Goal: Transaction & Acquisition: Purchase product/service

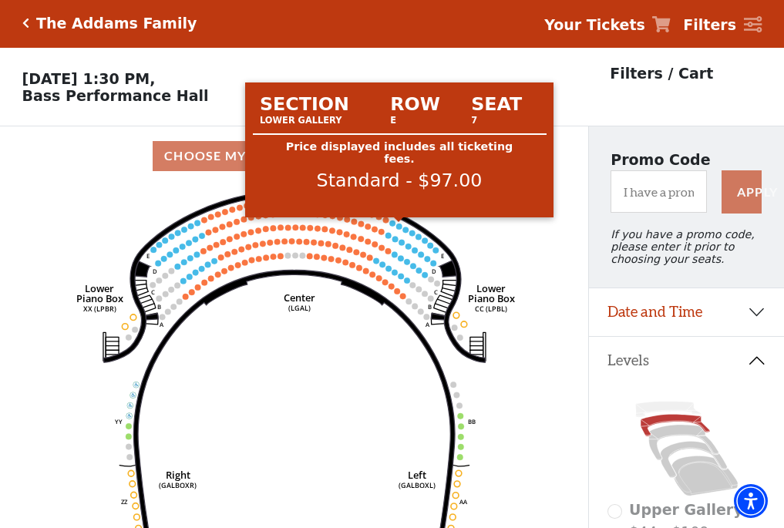
scroll to position [72, 0]
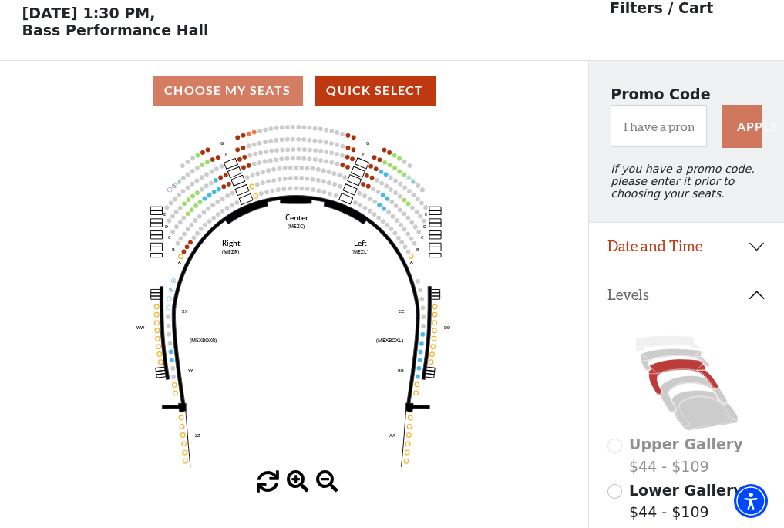
scroll to position [72, 0]
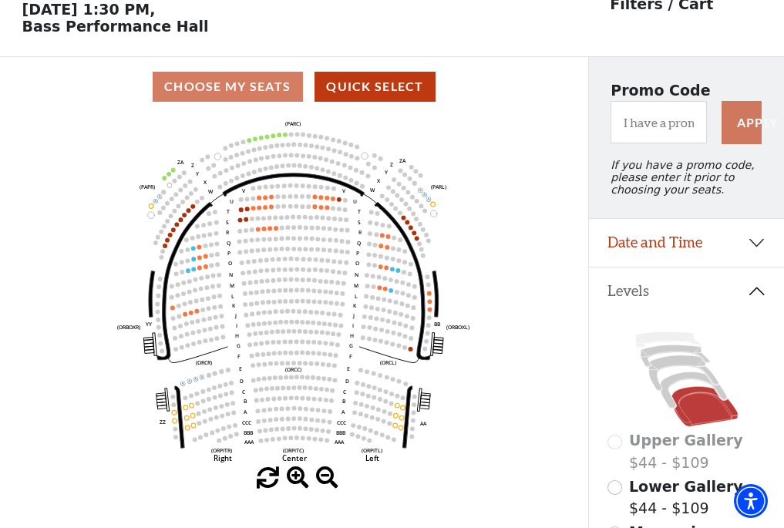
scroll to position [72, 0]
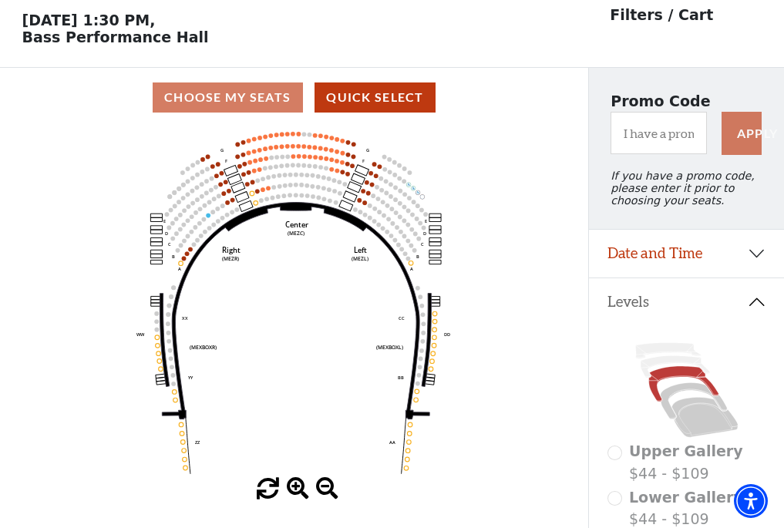
scroll to position [72, 0]
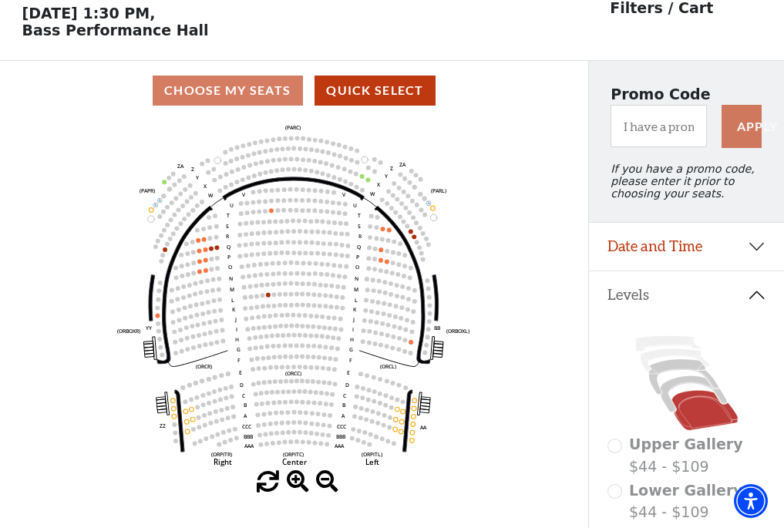
scroll to position [72, 0]
